Goal: Task Accomplishment & Management: Complete application form

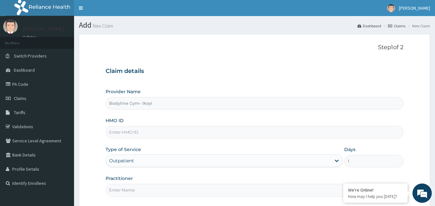
click at [134, 133] on input "HMO ID" at bounding box center [255, 132] width 298 height 13
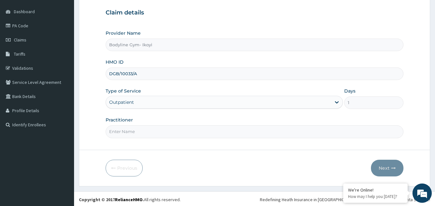
scroll to position [60, 0]
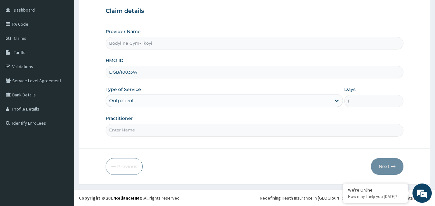
type input "DGB/10033/A"
click at [151, 128] on input "Practitioner" at bounding box center [255, 130] width 298 height 13
type input "B"
click at [391, 165] on button "Next" at bounding box center [387, 166] width 32 height 17
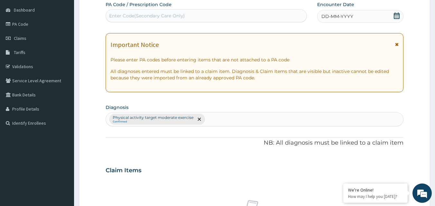
click at [341, 19] on span "DD-MM-YYYY" at bounding box center [337, 16] width 32 height 6
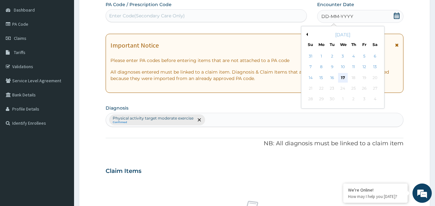
click at [340, 78] on div "17" at bounding box center [343, 78] width 10 height 10
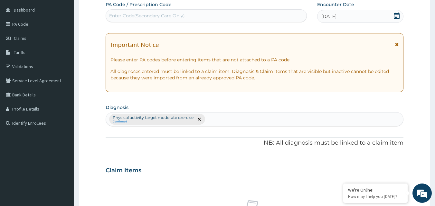
click at [185, 15] on div "Enter Code(Secondary Care Only)" at bounding box center [206, 16] width 201 height 10
type input "PA/C7182F"
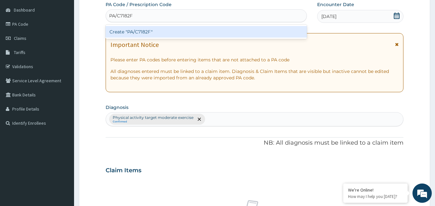
click at [188, 27] on div "Create "PA/C7182F"" at bounding box center [206, 32] width 201 height 12
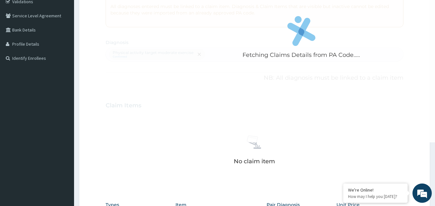
scroll to position [258, 0]
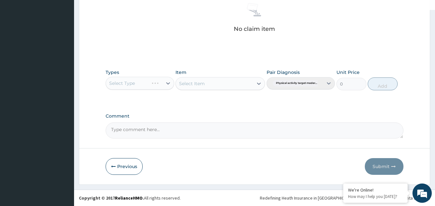
click at [142, 83] on div "Select Type" at bounding box center [140, 83] width 69 height 13
click at [141, 82] on div "Select Type" at bounding box center [140, 83] width 69 height 13
click at [151, 84] on div "Select Type" at bounding box center [140, 83] width 69 height 13
drag, startPoint x: 162, startPoint y: 85, endPoint x: 148, endPoint y: 85, distance: 13.5
click at [162, 85] on div "Select Type" at bounding box center [140, 83] width 69 height 13
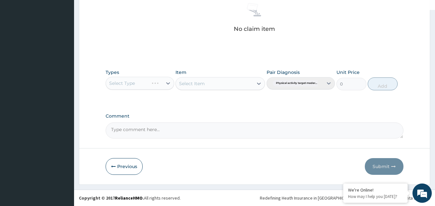
click at [148, 85] on div "Select Type" at bounding box center [140, 83] width 69 height 13
click at [147, 84] on div "Select Type" at bounding box center [140, 83] width 69 height 13
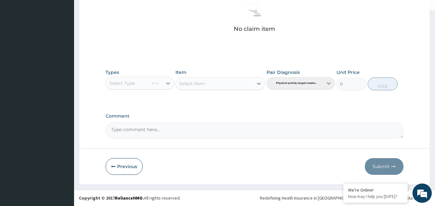
click at [147, 84] on div "Select Type" at bounding box center [140, 83] width 69 height 13
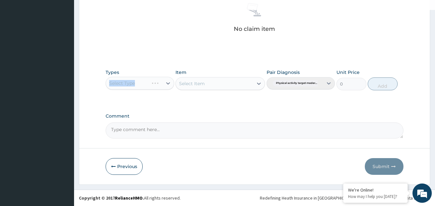
click at [147, 84] on div "Select Type" at bounding box center [140, 83] width 69 height 13
click at [159, 120] on div "Comment" at bounding box center [255, 126] width 298 height 25
click at [165, 84] on div "Select Type" at bounding box center [140, 83] width 69 height 13
click at [166, 84] on div "Select Type" at bounding box center [140, 83] width 69 height 13
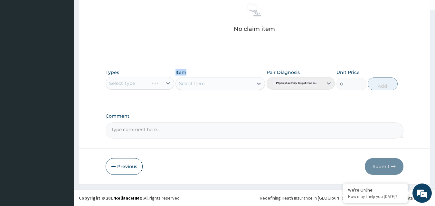
click at [166, 83] on div "Select Type" at bounding box center [140, 83] width 69 height 13
click at [151, 84] on div "Select Type" at bounding box center [140, 83] width 69 height 13
click at [148, 86] on div "Select Type" at bounding box center [140, 83] width 69 height 13
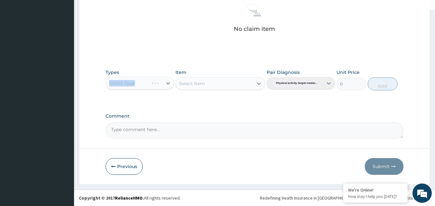
click at [148, 86] on div "Select Type" at bounding box center [140, 83] width 69 height 13
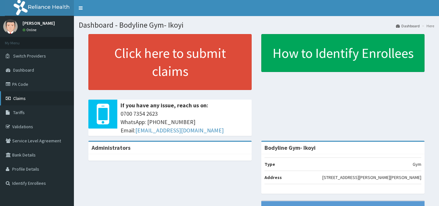
click at [14, 97] on span "Claims" at bounding box center [19, 99] width 13 height 6
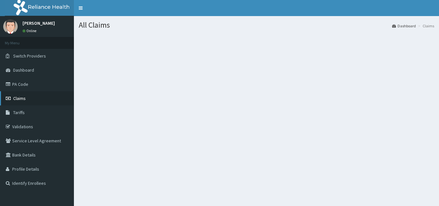
click at [32, 95] on link "Claims" at bounding box center [37, 98] width 74 height 14
